Goal: Information Seeking & Learning: Learn about a topic

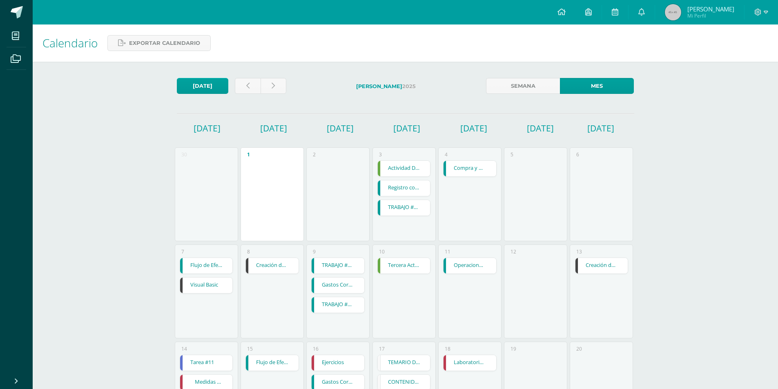
click at [328, 118] on div "Hoy Julio 2025 Semana Mes Lunes Martes Miércoles Jueves Viernes Sábado Domingo …" at bounding box center [406, 356] width 490 height 588
click at [287, 154] on div "1" at bounding box center [272, 194] width 63 height 94
click at [327, 219] on div "2" at bounding box center [337, 194] width 63 height 94
click at [287, 266] on link "Creación de Consultas" at bounding box center [272, 266] width 53 height 16
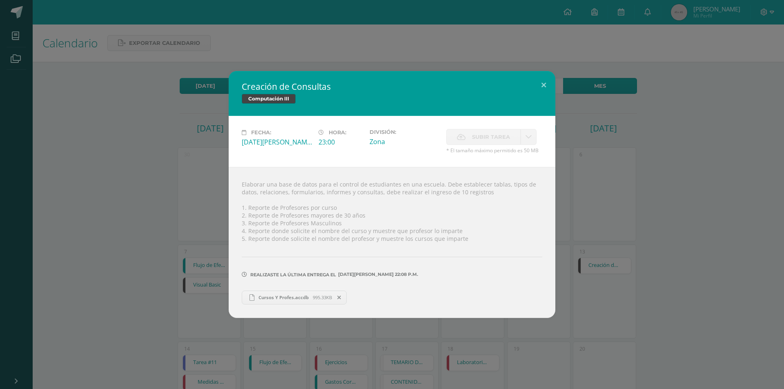
click at [149, 266] on div "Creación de Consultas Computación III Fecha: [DATE][PERSON_NAME]: 23:00 Divisió…" at bounding box center [392, 194] width 778 height 247
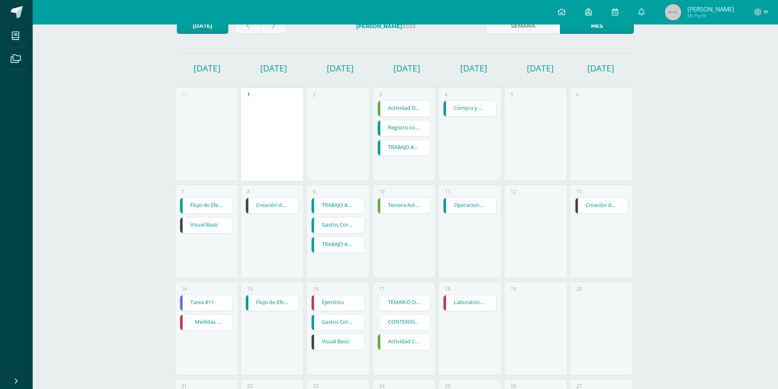
scroll to position [82, 0]
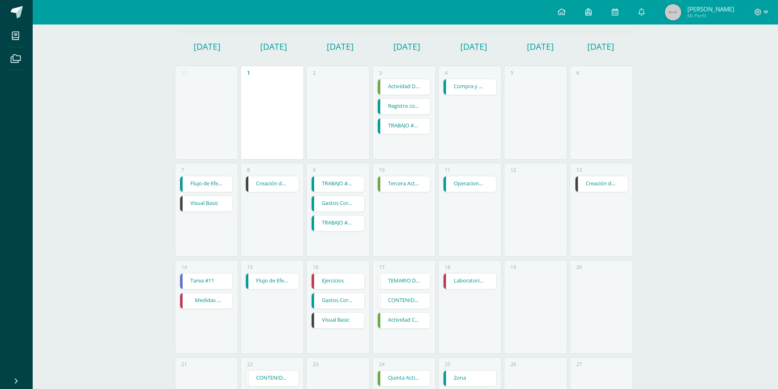
click at [614, 190] on link "Creación de Consultas" at bounding box center [602, 184] width 53 height 16
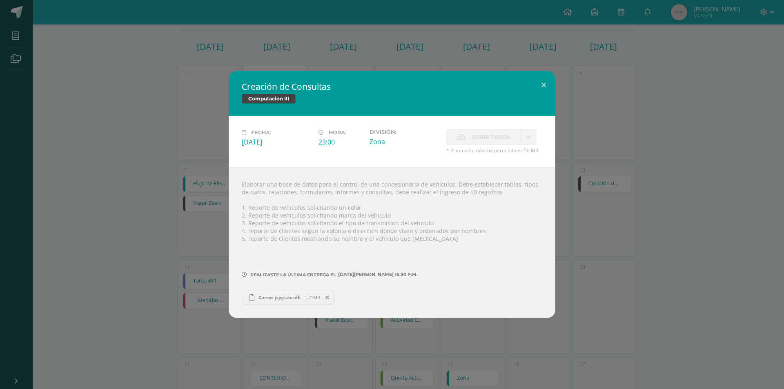
click at [606, 193] on div "Creación de Consultas Computación III Fecha: Domingo 13 de Julio Hora: 23:00 Di…" at bounding box center [392, 194] width 778 height 247
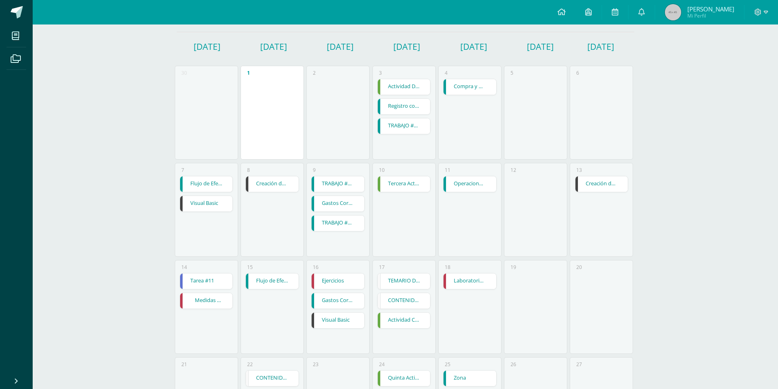
click at [282, 185] on link "Creación de Consultas" at bounding box center [272, 184] width 53 height 16
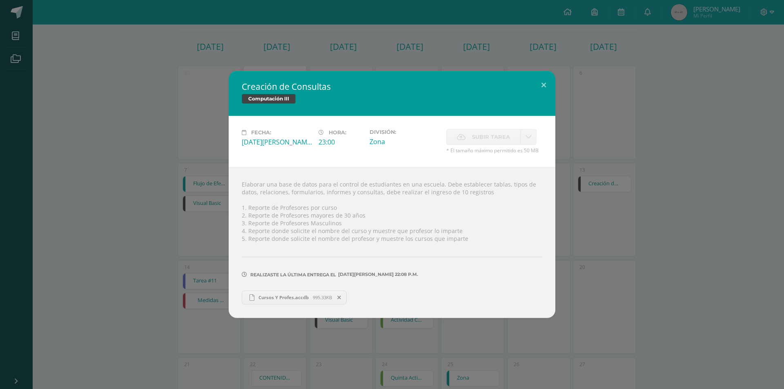
click at [608, 236] on div "Creación de Consultas Computación III Fecha: Martes 08 de Julio Hora: 23:00 Div…" at bounding box center [392, 194] width 778 height 247
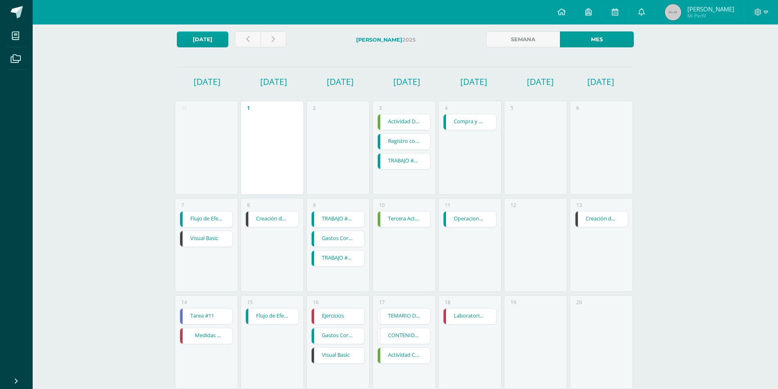
scroll to position [0, 0]
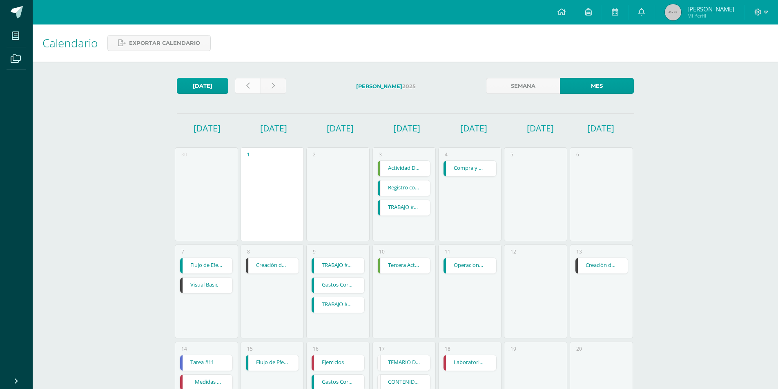
click at [252, 91] on link at bounding box center [248, 86] width 26 height 16
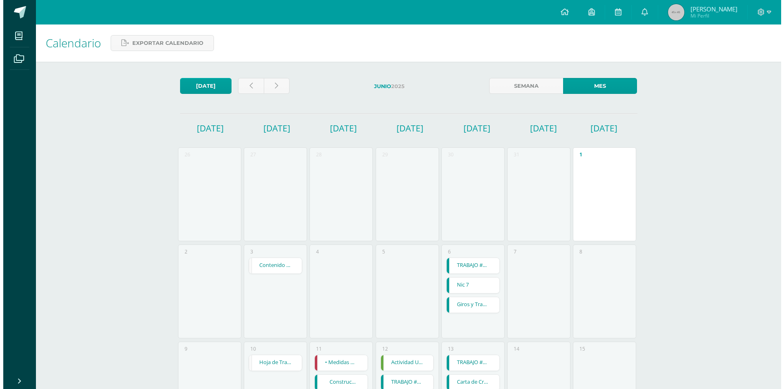
scroll to position [327, 0]
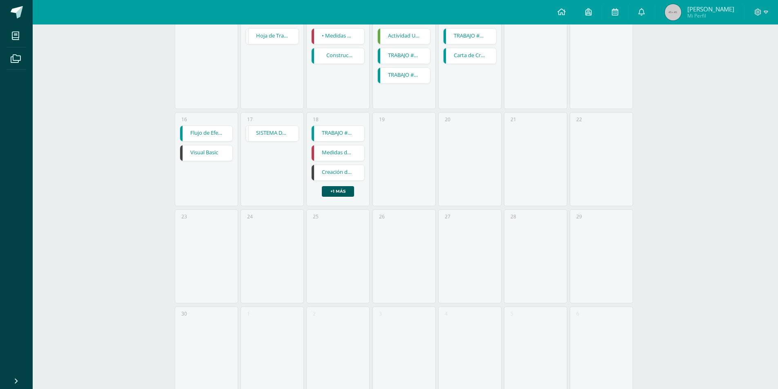
click at [338, 179] on link "Creación de Consultas" at bounding box center [338, 173] width 53 height 16
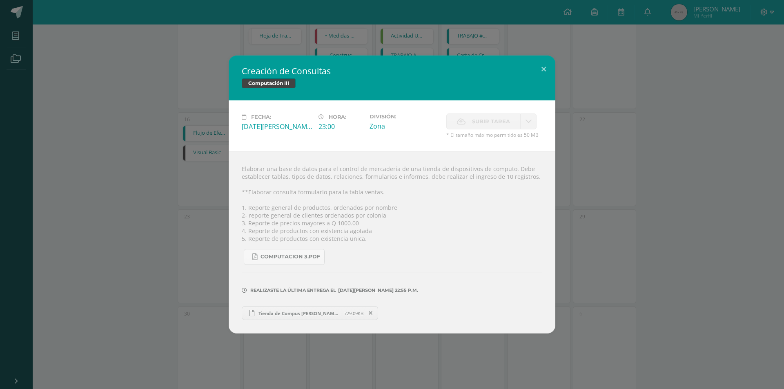
click at [673, 243] on div "Creación de Consultas Computación III Fecha: Miércoles 18 de Junio Hora: 23:00 …" at bounding box center [392, 195] width 778 height 278
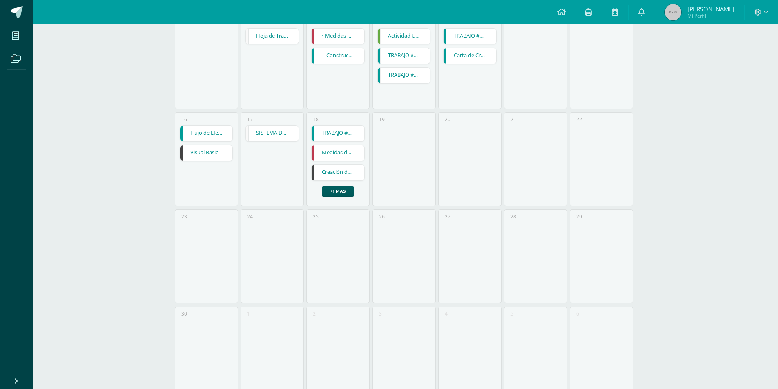
click at [353, 165] on div "Creación de Consultas" at bounding box center [338, 173] width 54 height 16
click at [355, 175] on link "Creación de Consultas" at bounding box center [338, 173] width 53 height 16
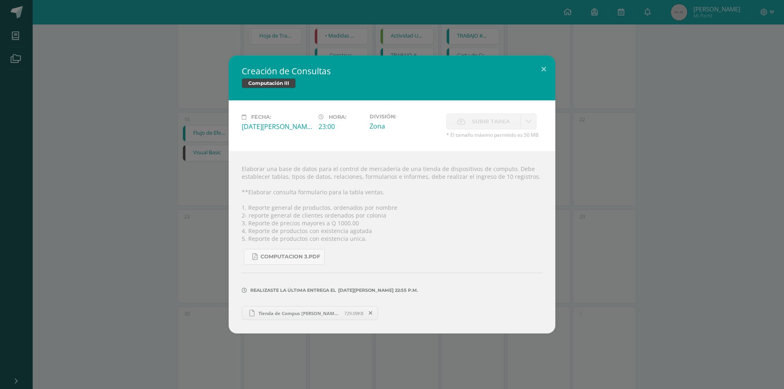
click at [420, 388] on div "Creación de Consultas Computación III Fecha: [DATE][PERSON_NAME] Hora: 23:00 Di…" at bounding box center [392, 194] width 784 height 389
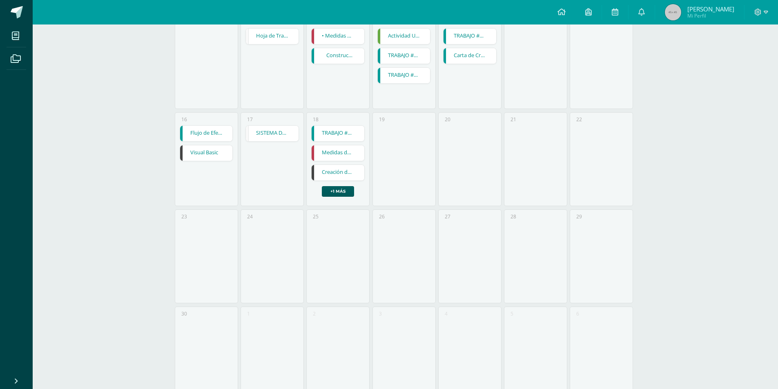
click at [342, 160] on link "Medidas de Dispersión datos agrupados" at bounding box center [338, 153] width 53 height 16
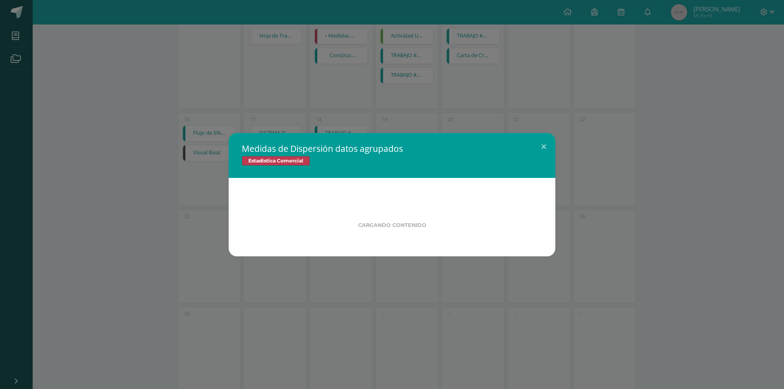
click at [341, 167] on div "Estadística Comercial" at bounding box center [392, 162] width 301 height 12
click at [614, 231] on div "Medidas de Dispersión datos agrupados Estadística Comercial Cargando contenido" at bounding box center [392, 194] width 778 height 123
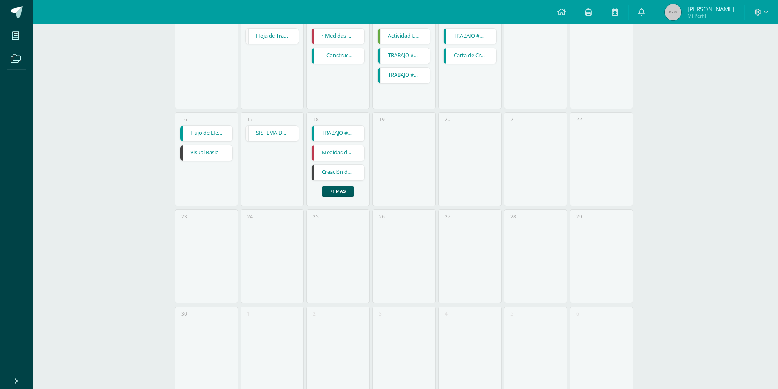
click at [347, 167] on link "Creación de Consultas" at bounding box center [338, 173] width 53 height 16
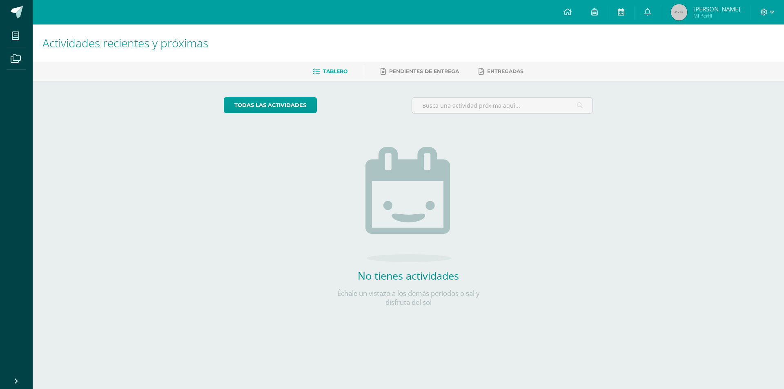
click at [634, 23] on link at bounding box center [621, 12] width 26 height 25
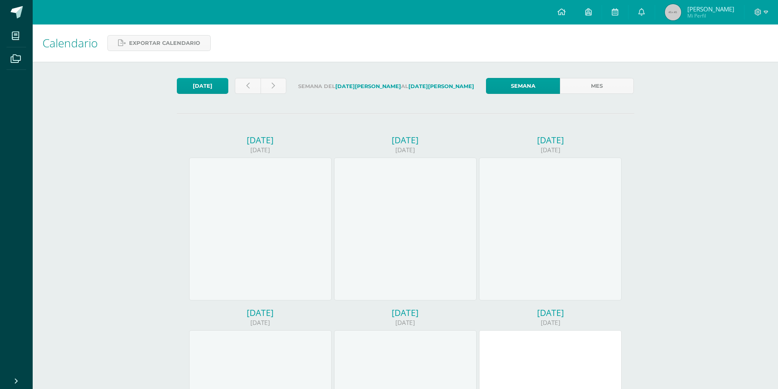
click at [577, 94] on div "Semana Mes" at bounding box center [560, 88] width 155 height 20
click at [577, 89] on link "Mes" at bounding box center [597, 86] width 74 height 16
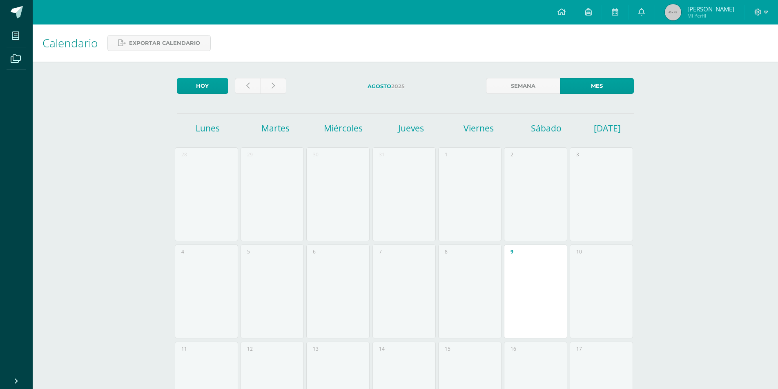
click at [248, 86] on icon at bounding box center [247, 86] width 3 height 7
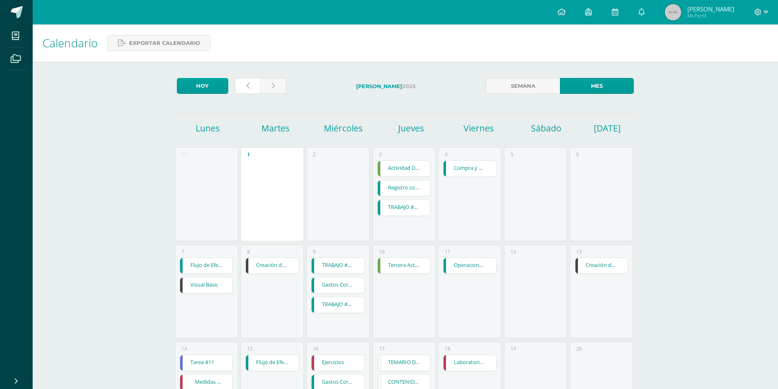
click at [248, 86] on icon at bounding box center [247, 86] width 3 height 7
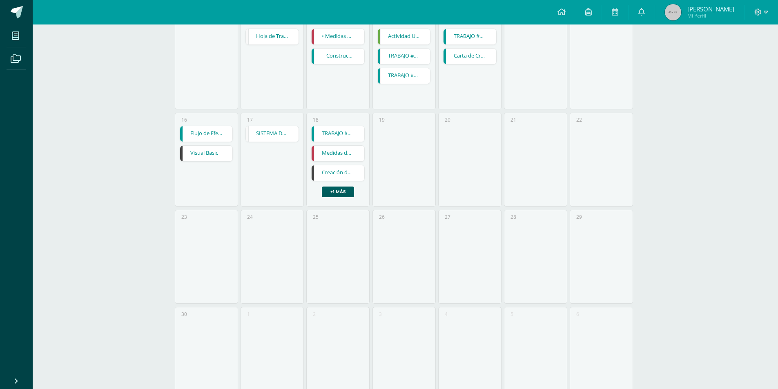
scroll to position [327, 0]
click at [338, 170] on link "Creación de Consultas" at bounding box center [338, 173] width 53 height 16
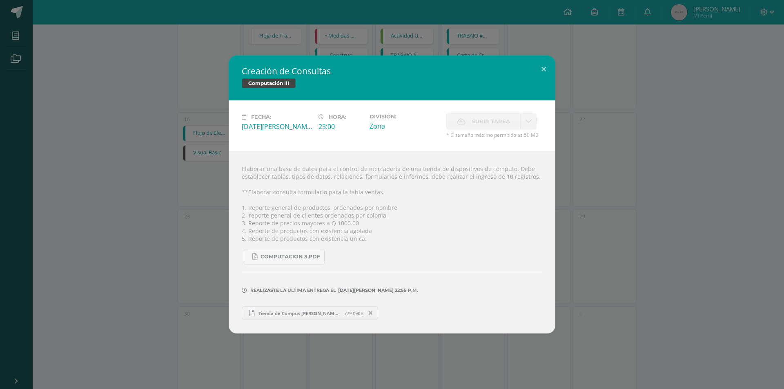
click at [605, 297] on div "Creación de Consultas Computación III Fecha: Miércoles 18 de Junio Hora: 23:00 …" at bounding box center [392, 195] width 778 height 278
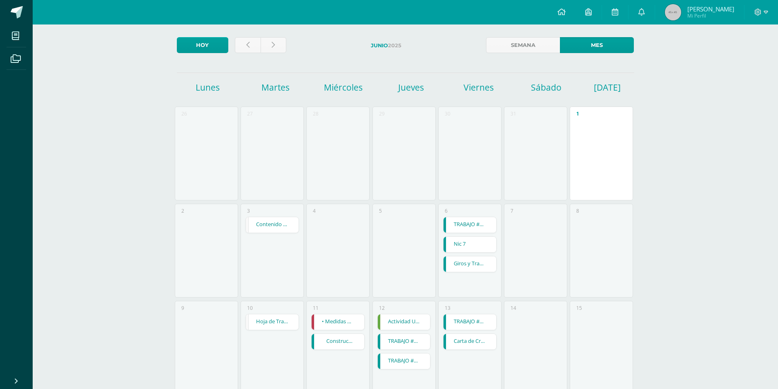
scroll to position [0, 0]
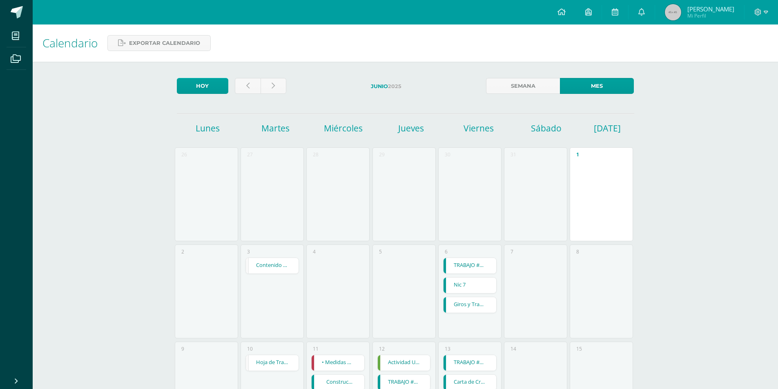
click at [277, 94] on div at bounding box center [261, 87] width 58 height 19
click at [271, 85] on link at bounding box center [274, 86] width 26 height 16
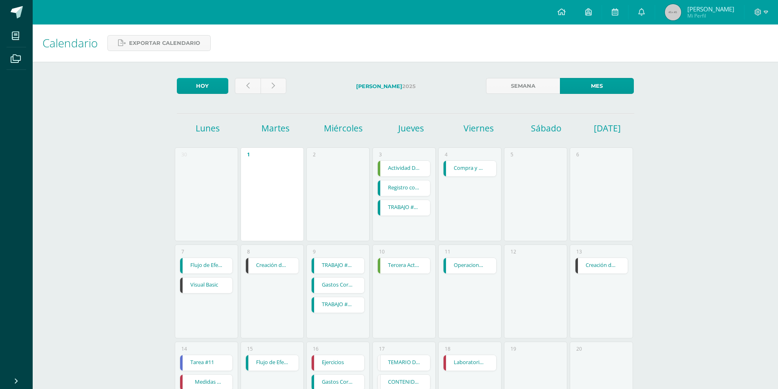
click at [277, 271] on link "Creación de Consultas" at bounding box center [272, 266] width 53 height 16
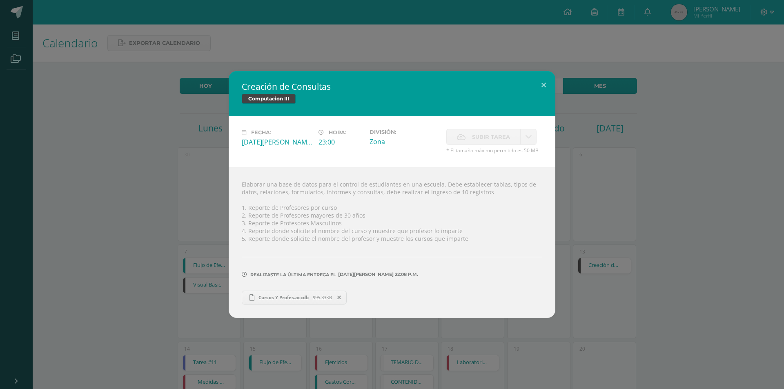
click at [611, 270] on div "Creación de Consultas Computación III Fecha: [DATE][PERSON_NAME]: 23:00 Divisió…" at bounding box center [392, 194] width 778 height 247
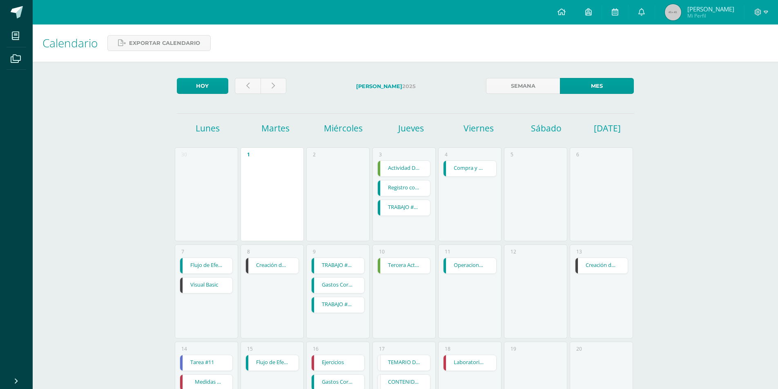
click at [279, 258] on div "Creación de Consultas" at bounding box center [273, 266] width 54 height 16
click at [288, 275] on div "8 Creación de Consultas Creación de Consultas Computación III Fecha: [DATE][PER…" at bounding box center [272, 292] width 63 height 94
click at [286, 270] on link "Creación de Consultas" at bounding box center [272, 266] width 53 height 16
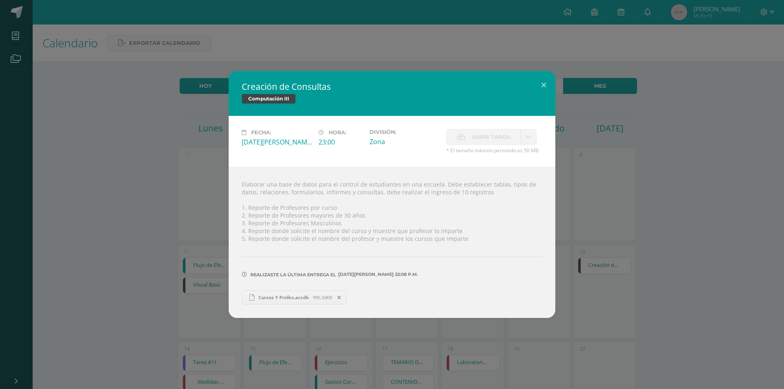
click at [688, 204] on div "Creación de Consultas Computación III Fecha: Martes 08 de Julio Hora: 23:00 Div…" at bounding box center [392, 194] width 778 height 247
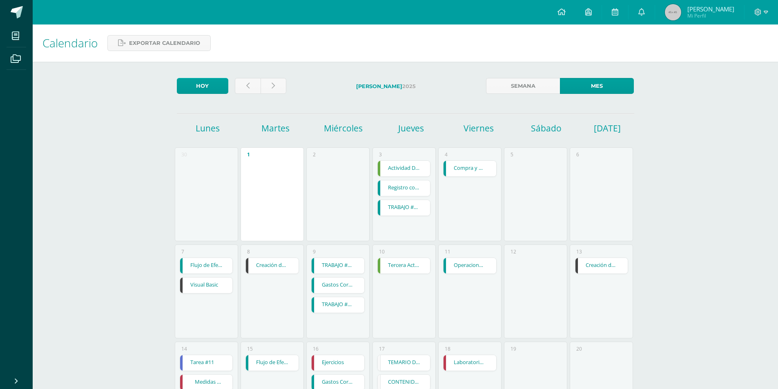
click at [283, 269] on link "Creación de Consultas" at bounding box center [272, 266] width 53 height 16
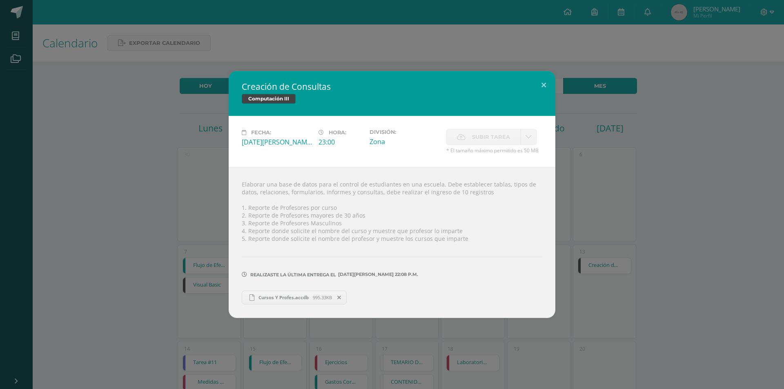
click at [209, 225] on div "Creación de Consultas Computación III Fecha: [DATE][PERSON_NAME]: 23:00 Divisió…" at bounding box center [392, 194] width 778 height 247
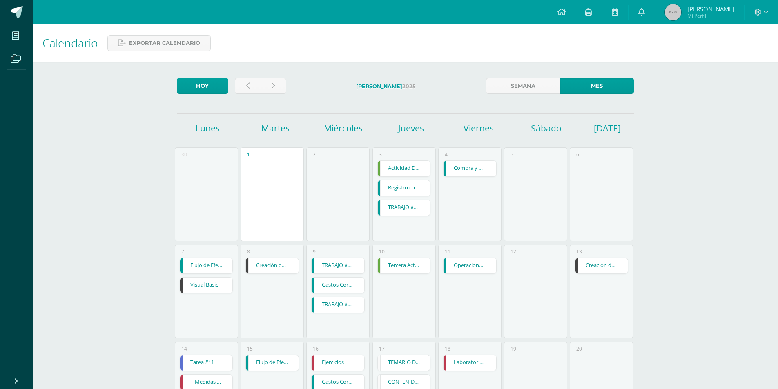
click at [257, 98] on div "Hoy" at bounding box center [232, 88] width 116 height 20
click at [250, 87] on link at bounding box center [248, 86] width 26 height 16
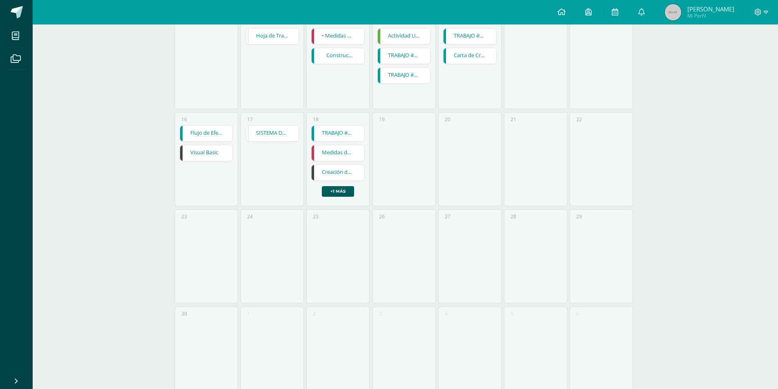
scroll to position [327, 0]
click at [333, 169] on link "Creación de Consultas" at bounding box center [338, 173] width 53 height 16
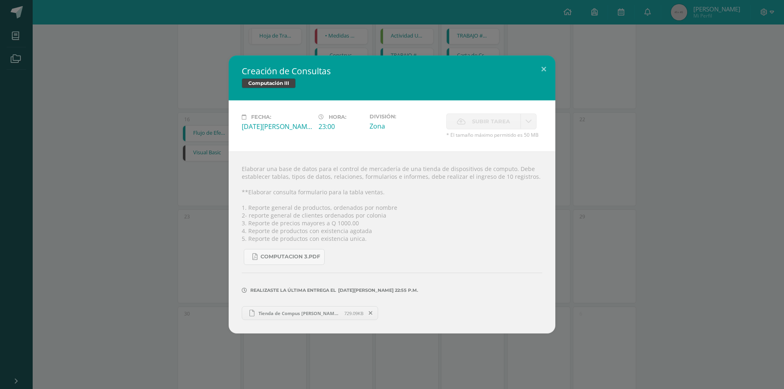
click at [719, 264] on div "Creación de Consultas Computación III Fecha: [DATE][PERSON_NAME] Hora: 23:00 Di…" at bounding box center [392, 195] width 778 height 278
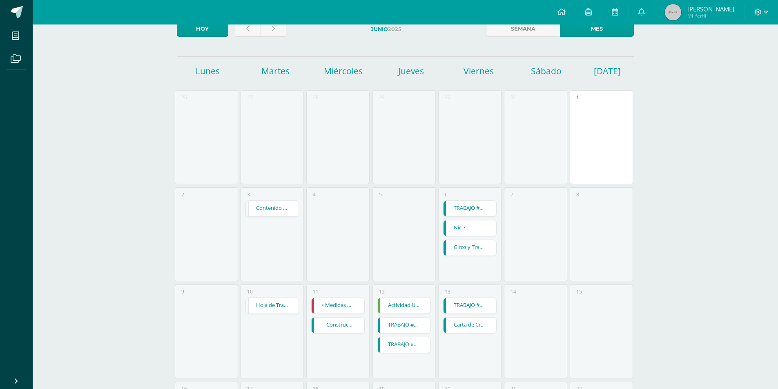
scroll to position [0, 0]
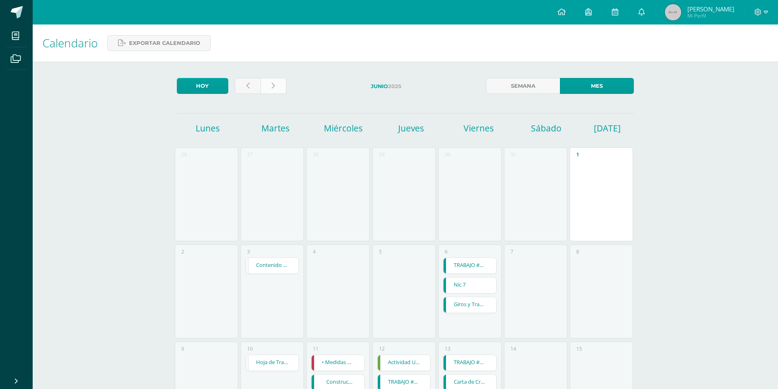
click at [279, 92] on link at bounding box center [274, 86] width 26 height 16
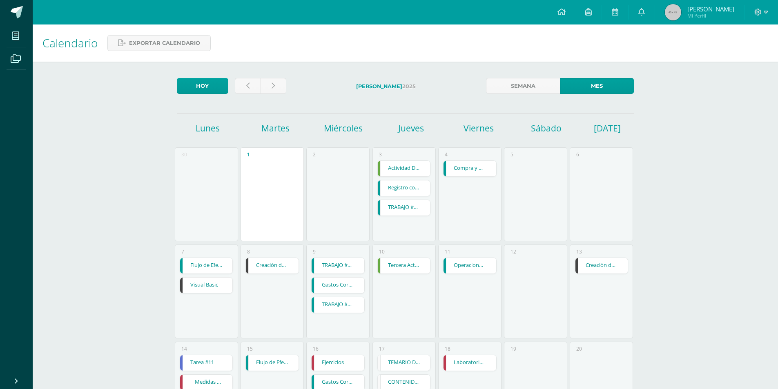
click at [277, 263] on link "Creación de Consultas" at bounding box center [272, 266] width 53 height 16
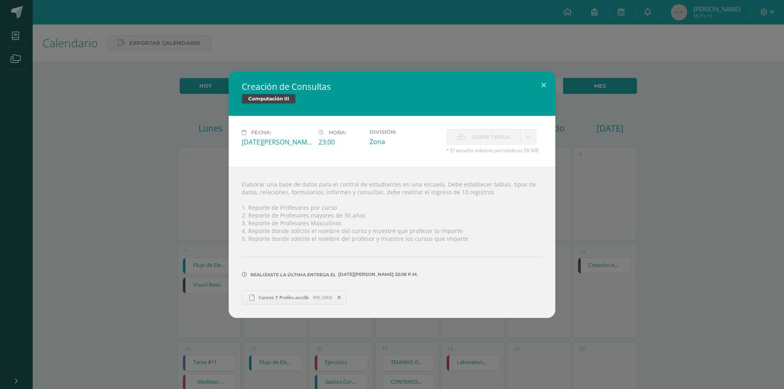
click at [629, 232] on div "Creación de Consultas Computación III Fecha: [DATE][PERSON_NAME]: 23:00 Divisió…" at bounding box center [392, 194] width 778 height 247
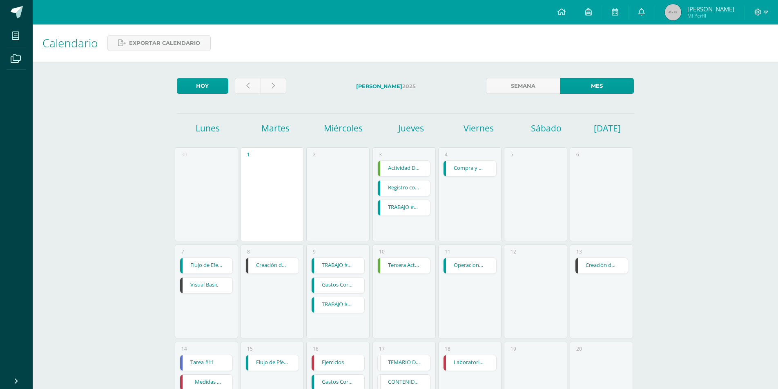
click at [288, 262] on link "Creación de Consultas" at bounding box center [272, 266] width 53 height 16
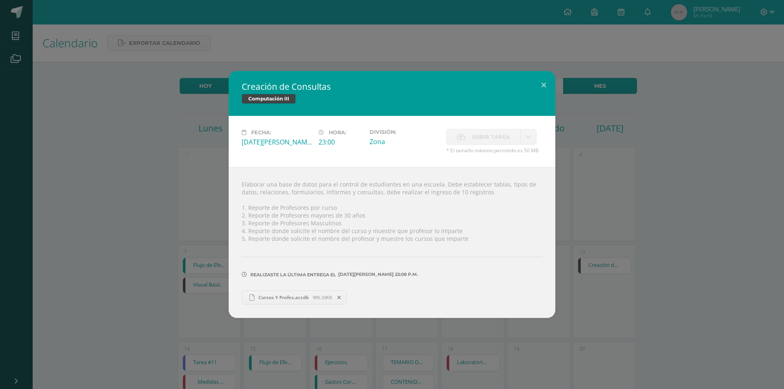
click at [463, 366] on div "Creación de Consultas Computación III Fecha: [DATE][PERSON_NAME]: 23:00 Divisió…" at bounding box center [392, 194] width 784 height 389
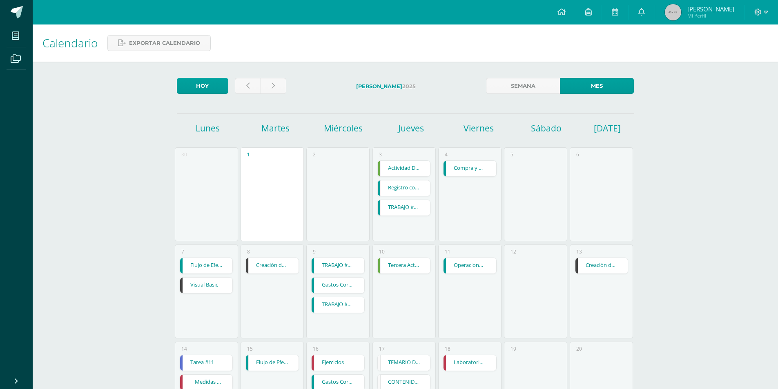
click at [612, 269] on link "Creación de Consultas" at bounding box center [602, 266] width 53 height 16
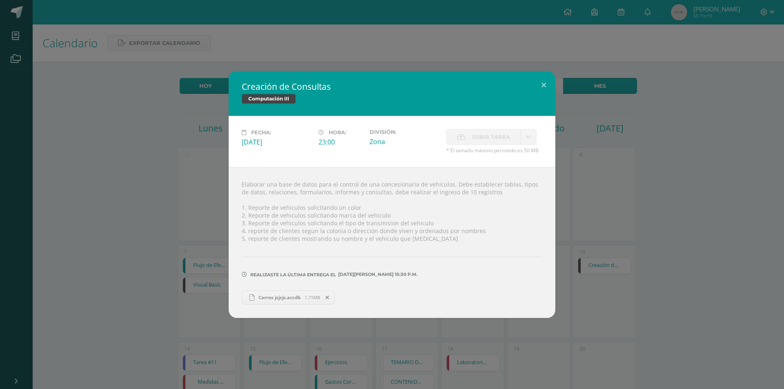
click at [277, 297] on span "Carros jsjsjs.accdb" at bounding box center [279, 298] width 50 height 6
click at [371, 257] on hr at bounding box center [392, 257] width 301 height 1
click at [657, 283] on div "Creación de Consultas Computación III Fecha: [DATE][PERSON_NAME]: 23:00 Divisió…" at bounding box center [392, 194] width 778 height 247
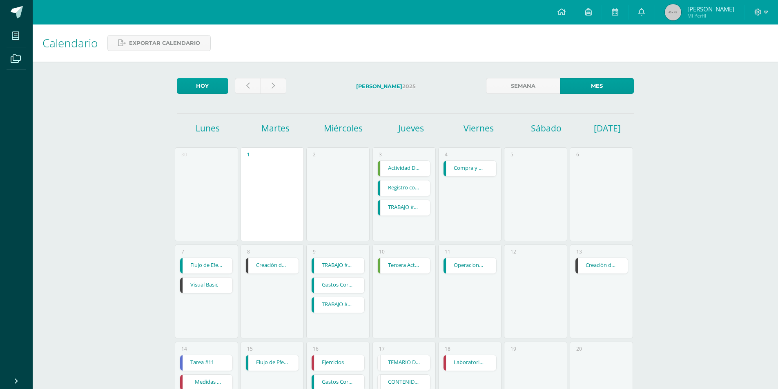
click at [270, 275] on div "8 Creación de Consultas Creación de Consultas Computación III Fecha: [DATE][PER…" at bounding box center [272, 292] width 63 height 94
click at [256, 267] on link "Creación de Consultas" at bounding box center [272, 266] width 53 height 16
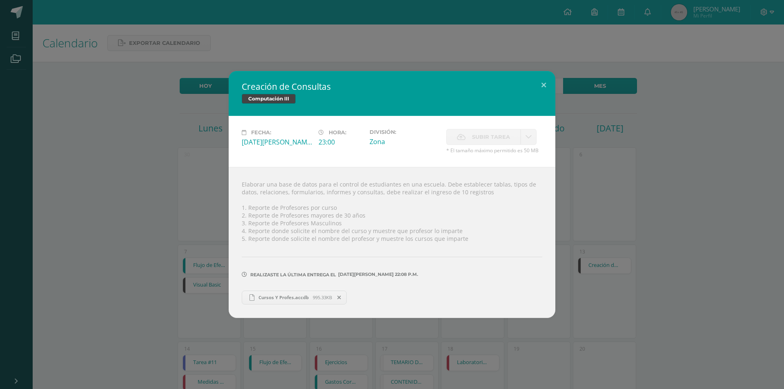
click at [674, 255] on div "Creación de Consultas Computación III Fecha: [DATE][PERSON_NAME]: 23:00 Divisió…" at bounding box center [392, 194] width 778 height 247
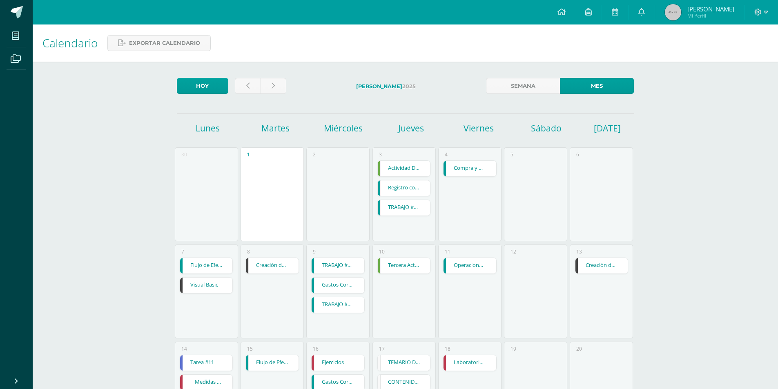
click at [598, 273] on link "Creación de Consultas" at bounding box center [602, 266] width 53 height 16
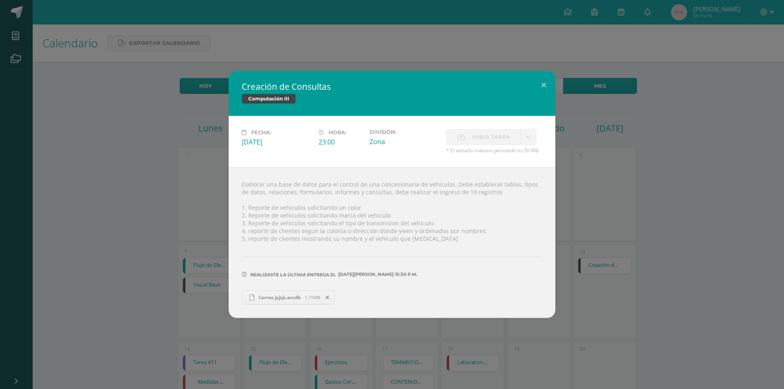
click at [623, 193] on div "Creación de Consultas Computación III Fecha: [DATE][PERSON_NAME]: 23:00 Divisió…" at bounding box center [392, 194] width 778 height 247
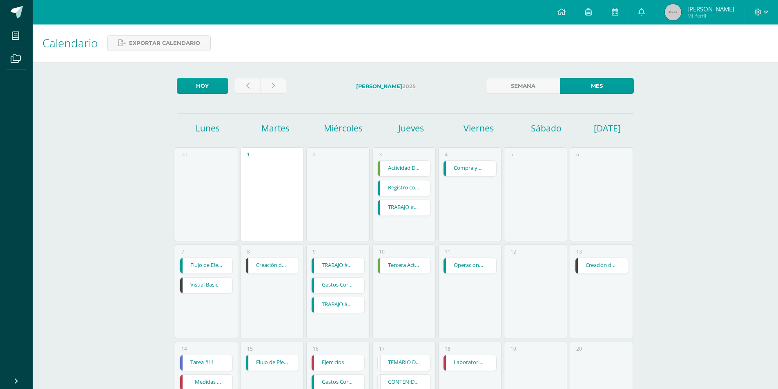
click at [274, 266] on link "Creación de Consultas" at bounding box center [272, 266] width 53 height 16
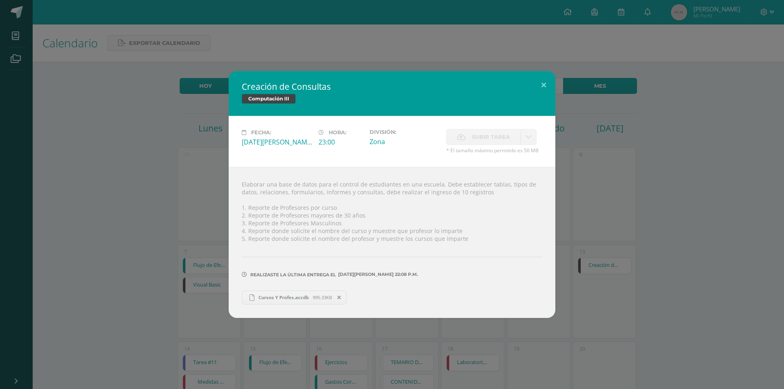
click at [667, 264] on div "Creación de Consultas Computación III Fecha: [DATE][PERSON_NAME]: 23:00 Divisió…" at bounding box center [392, 194] width 778 height 247
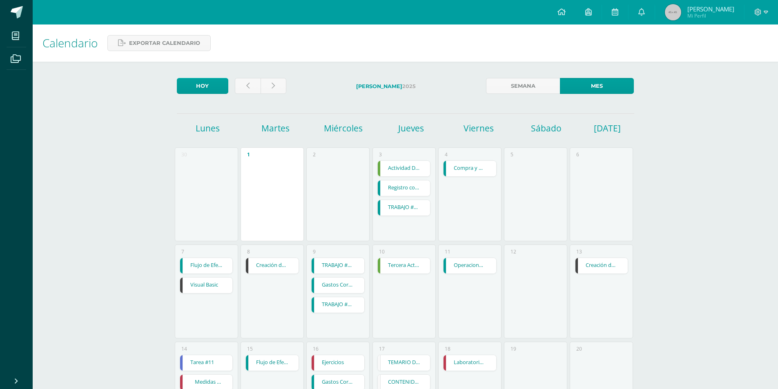
click at [589, 276] on div "13 Creación de Consultas Creación de Consultas Computación III Fecha: [DATE][PE…" at bounding box center [601, 292] width 63 height 94
click at [588, 269] on link "Creación de Consultas" at bounding box center [602, 266] width 53 height 16
